Goal: Task Accomplishment & Management: Manage account settings

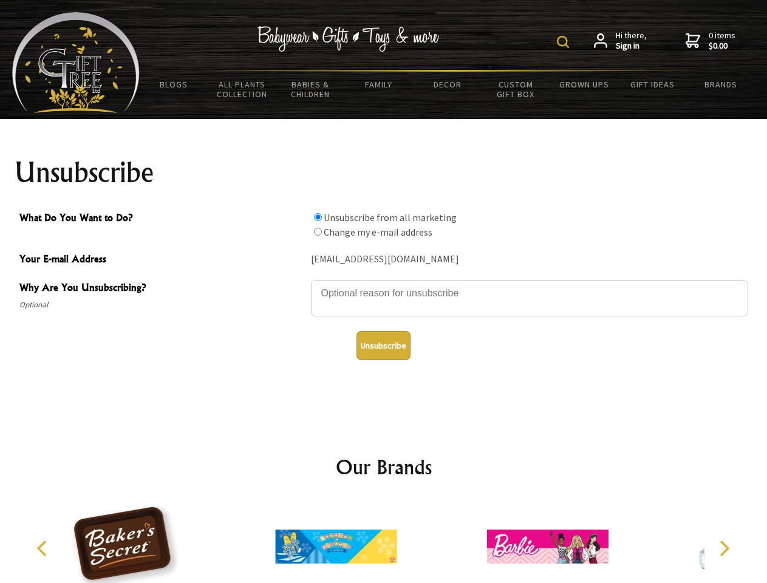
click at [565, 42] on img at bounding box center [563, 42] width 12 height 12
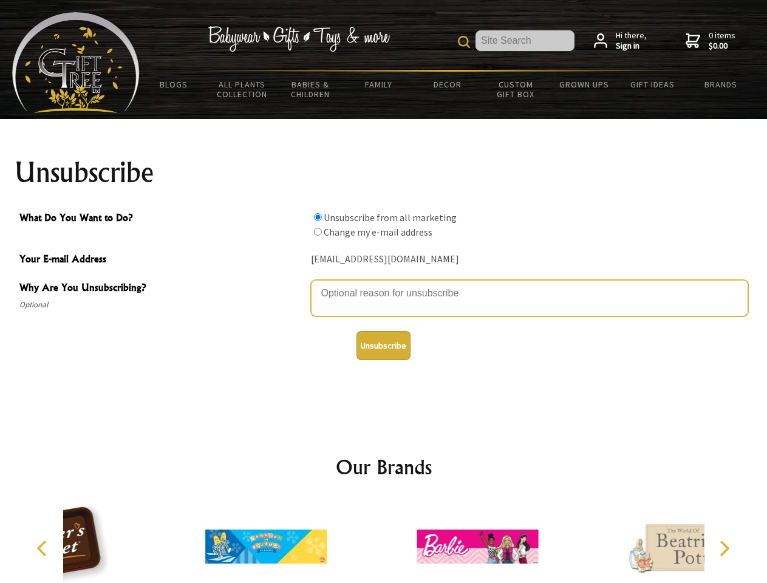
click at [384, 284] on textarea "Why Are You Unsubscribing?" at bounding box center [529, 298] width 437 height 36
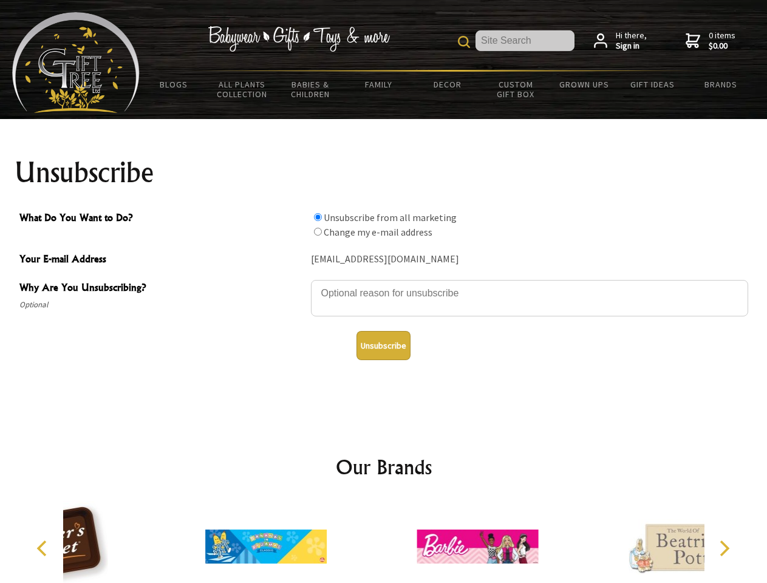
click at [318, 217] on input "What Do You Want to Do?" at bounding box center [318, 217] width 8 height 8
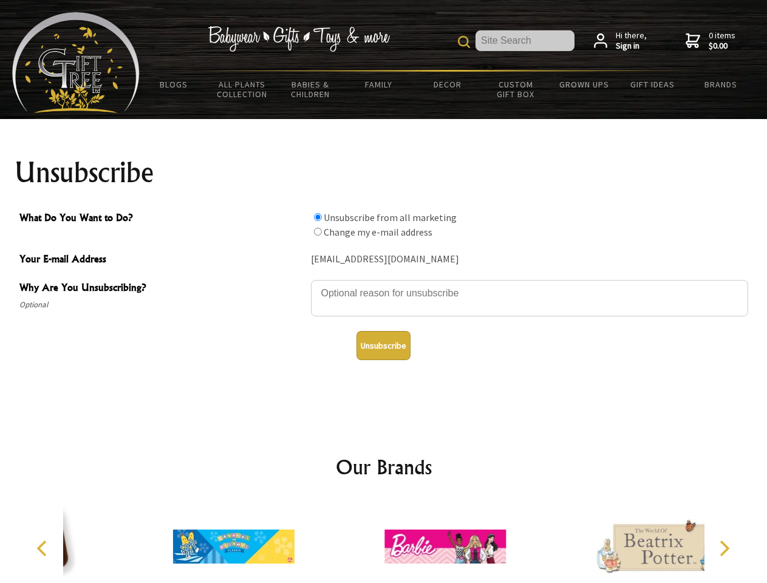
click at [318, 231] on input "What Do You Want to Do?" at bounding box center [318, 232] width 8 height 8
radio input "true"
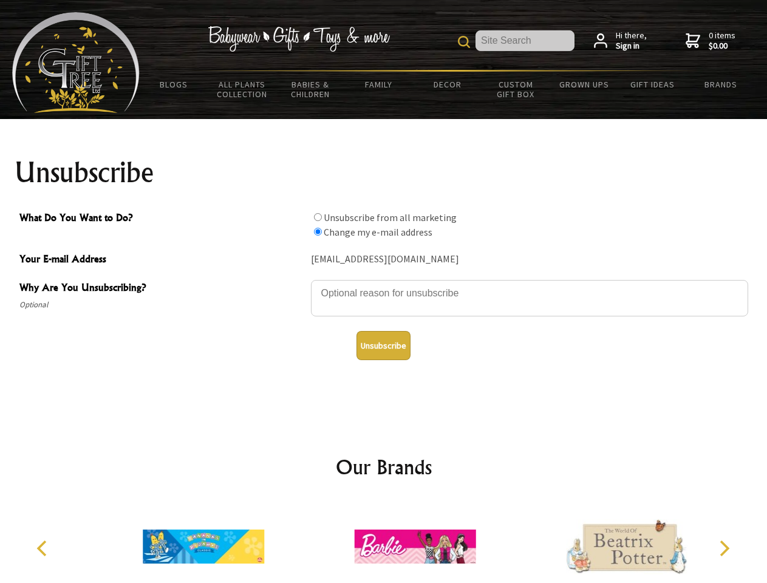
click at [383, 345] on button "Unsubscribe" at bounding box center [383, 345] width 54 height 29
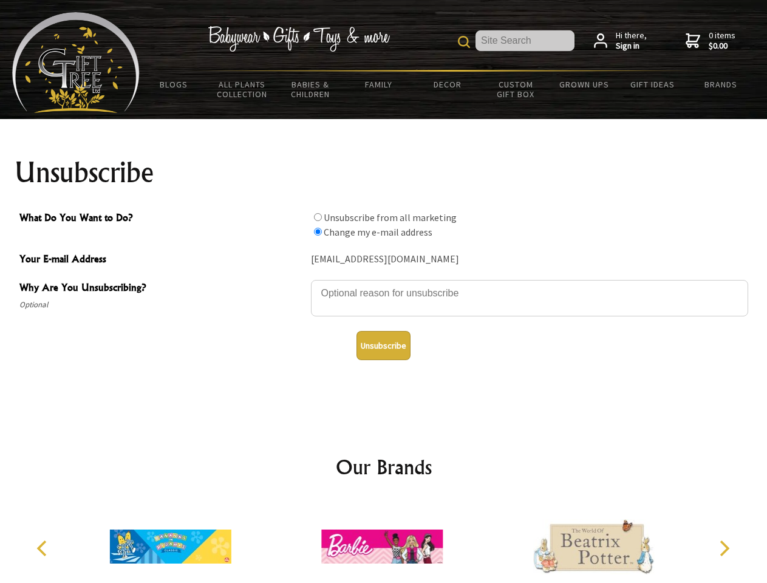
click at [384, 542] on img at bounding box center [381, 546] width 121 height 91
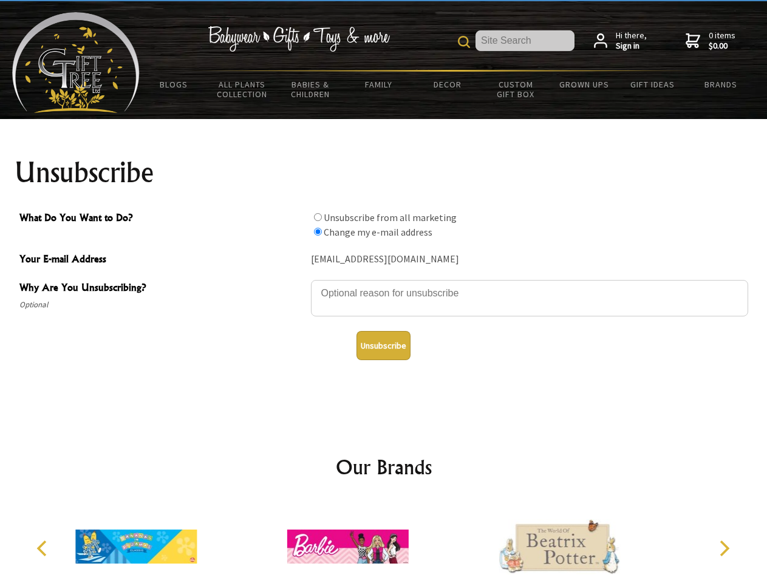
click at [44, 548] on icon "Previous" at bounding box center [43, 548] width 16 height 16
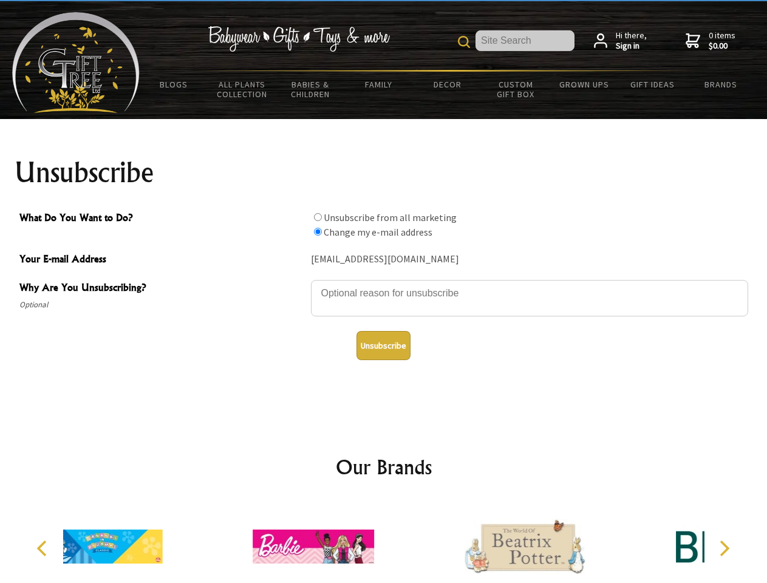
click at [724, 548] on icon "Next" at bounding box center [723, 548] width 16 height 16
